Goal: Information Seeking & Learning: Learn about a topic

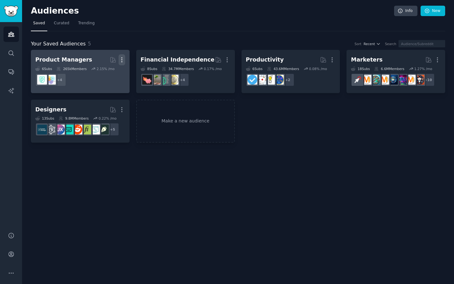
click at [123, 60] on icon "button" at bounding box center [122, 59] width 7 height 7
click at [69, 58] on div "Product Managers" at bounding box center [63, 60] width 57 height 8
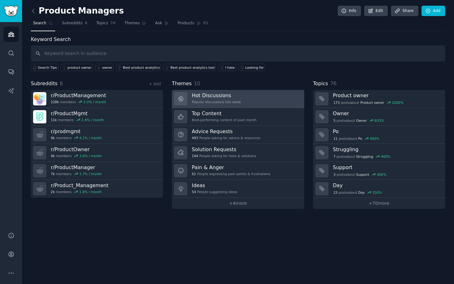
click at [276, 102] on link "Hot Discussions Popular discussions this week" at bounding box center [238, 99] width 132 height 18
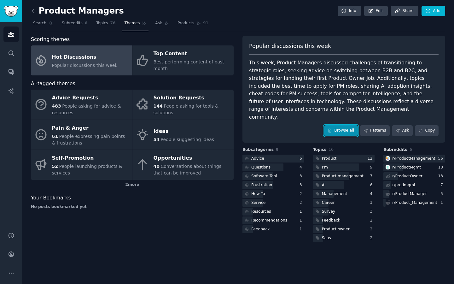
click at [353, 125] on link "Browse all" at bounding box center [341, 130] width 34 height 11
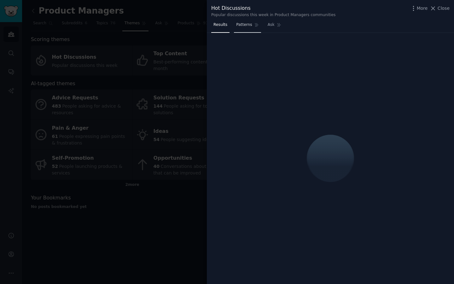
click at [254, 29] on link "Patterns" at bounding box center [247, 26] width 27 height 13
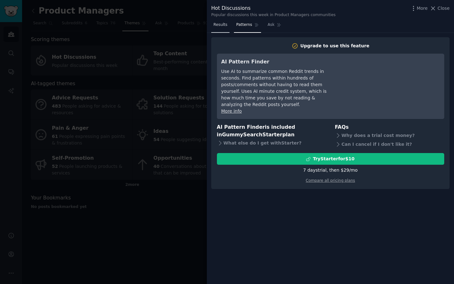
click at [220, 26] on span "Results" at bounding box center [221, 25] width 14 height 6
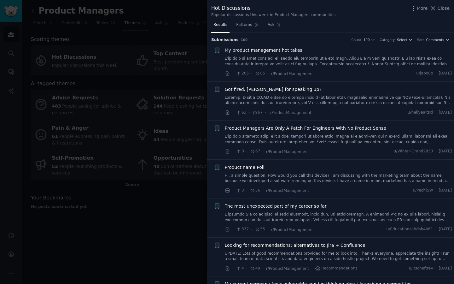
click at [220, 26] on span "Results" at bounding box center [221, 25] width 14 height 6
click at [316, 64] on link at bounding box center [338, 61] width 227 height 11
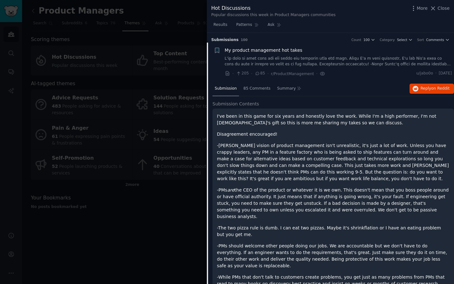
scroll to position [10, 0]
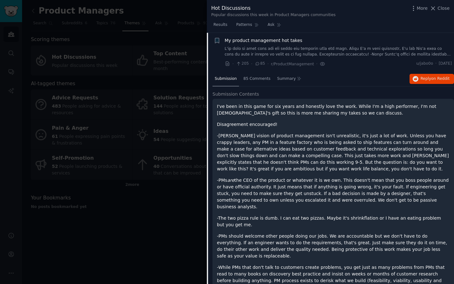
click at [316, 64] on div "· 205 · 85 · r/ProductManagement ·" at bounding box center [275, 64] width 101 height 7
click at [322, 54] on link at bounding box center [338, 51] width 227 height 11
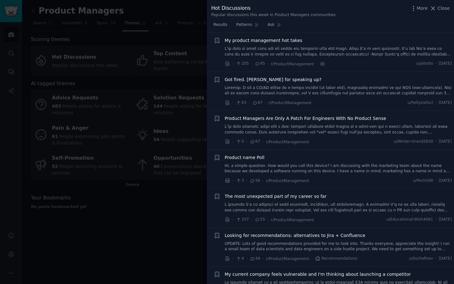
click at [175, 34] on div at bounding box center [227, 142] width 454 height 284
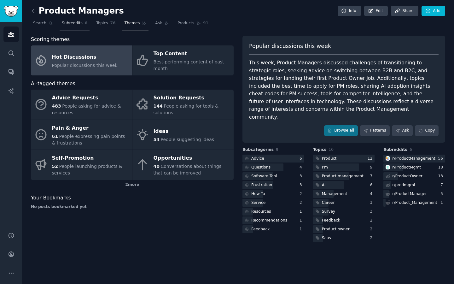
click at [83, 21] on link "Subreddits 6" at bounding box center [75, 24] width 30 height 13
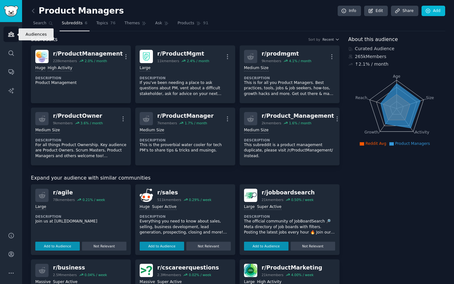
click at [11, 31] on icon "Sidebar" at bounding box center [11, 34] width 7 height 7
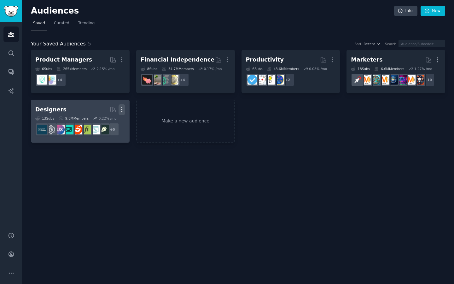
click at [121, 109] on icon "button" at bounding box center [121, 109] width 1 height 4
click at [109, 123] on p "Delete" at bounding box center [104, 123] width 15 height 7
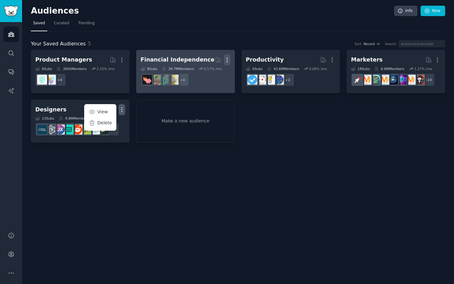
click at [230, 55] on button "More" at bounding box center [227, 59] width 7 height 11
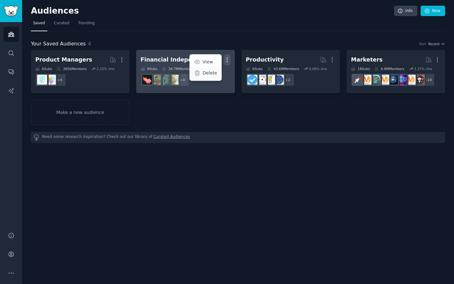
click at [212, 74] on p "Delete" at bounding box center [210, 73] width 15 height 7
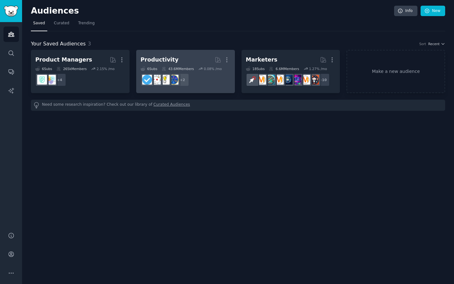
click at [222, 73] on dd "r/lifehack, r/LifeHack_Pro + 2" at bounding box center [186, 80] width 90 height 18
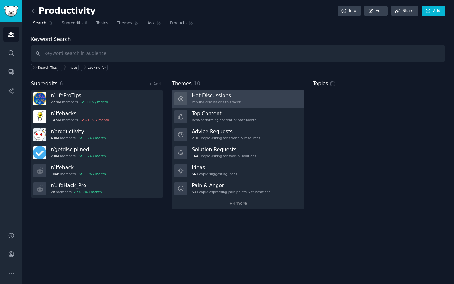
click at [210, 94] on h3 "Hot Discussions" at bounding box center [216, 95] width 49 height 7
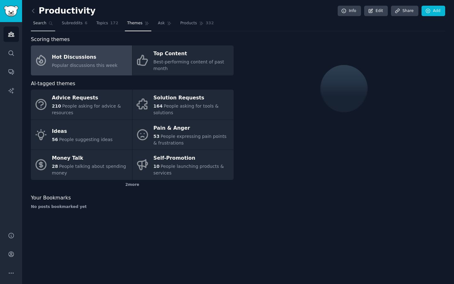
click at [50, 20] on link "Search" at bounding box center [43, 24] width 24 height 13
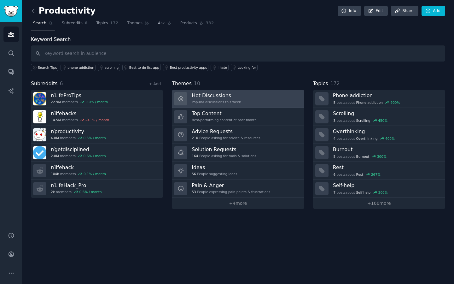
click at [243, 97] on link "Hot Discussions Popular discussions this week" at bounding box center [238, 99] width 132 height 18
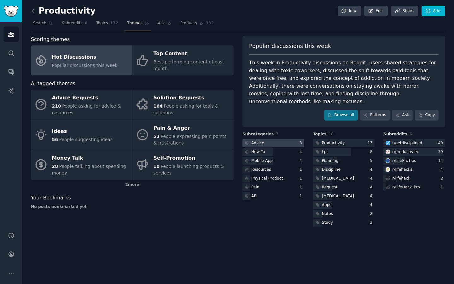
click at [271, 139] on div at bounding box center [274, 143] width 62 height 8
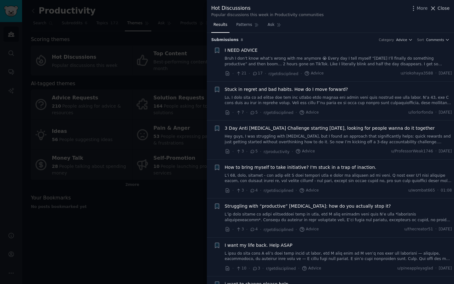
click at [439, 11] on span "Close" at bounding box center [444, 8] width 12 height 7
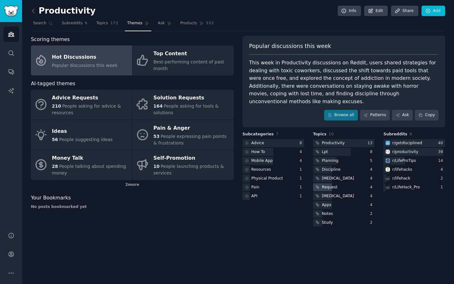
click at [345, 183] on div "Request" at bounding box center [344, 187] width 62 height 8
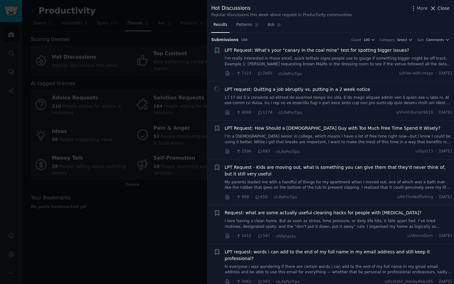
click at [441, 8] on span "Close" at bounding box center [444, 8] width 12 height 7
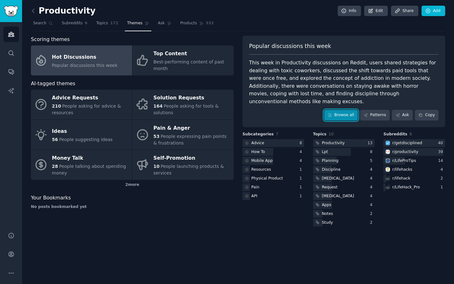
click at [348, 110] on link "Browse all" at bounding box center [341, 115] width 34 height 11
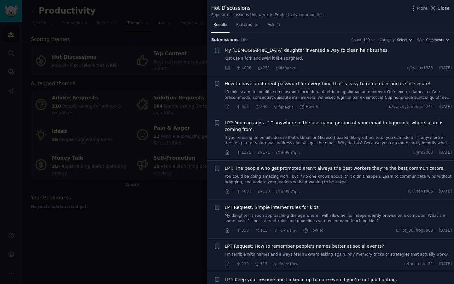
click at [439, 6] on span "Close" at bounding box center [444, 8] width 12 height 7
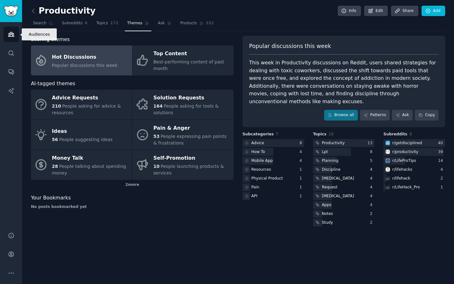
click at [10, 32] on icon "Sidebar" at bounding box center [11, 34] width 6 height 4
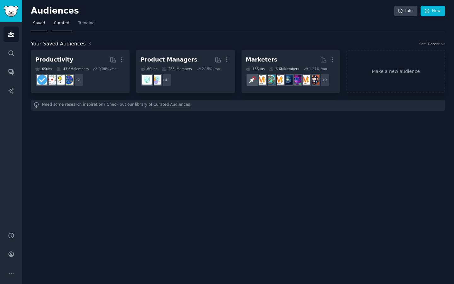
click at [67, 23] on span "Curated" at bounding box center [61, 23] width 15 height 6
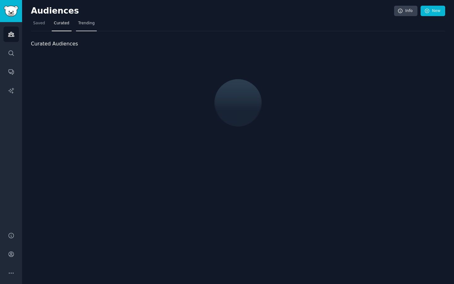
click at [83, 24] on span "Trending" at bounding box center [86, 23] width 16 height 6
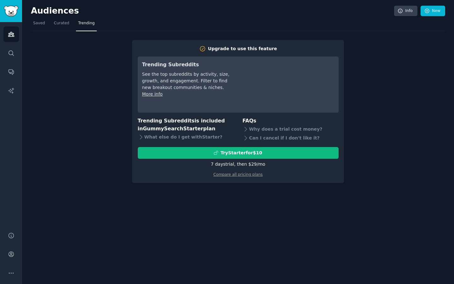
click at [49, 29] on nav "Saved Curated Trending" at bounding box center [238, 24] width 414 height 13
click at [60, 19] on link "Curated" at bounding box center [62, 24] width 20 height 13
